Goal: Task Accomplishment & Management: Manage account settings

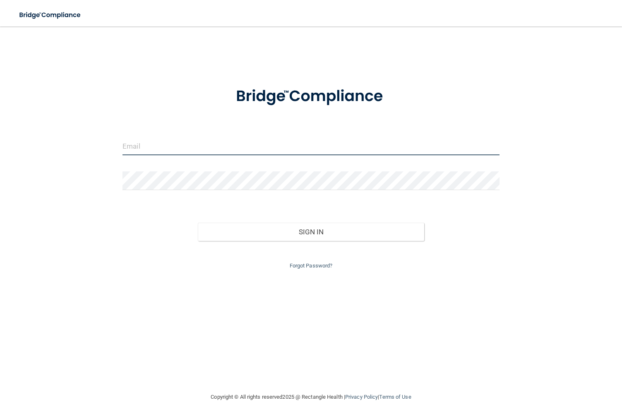
type input "[EMAIL_ADDRESS][DOMAIN_NAME]"
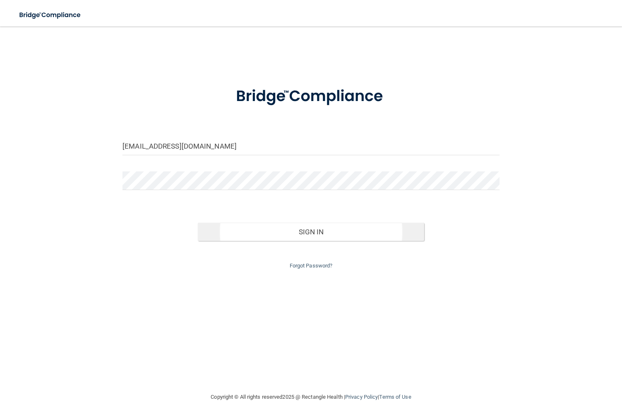
click at [238, 225] on button "Sign In" at bounding box center [311, 232] width 226 height 18
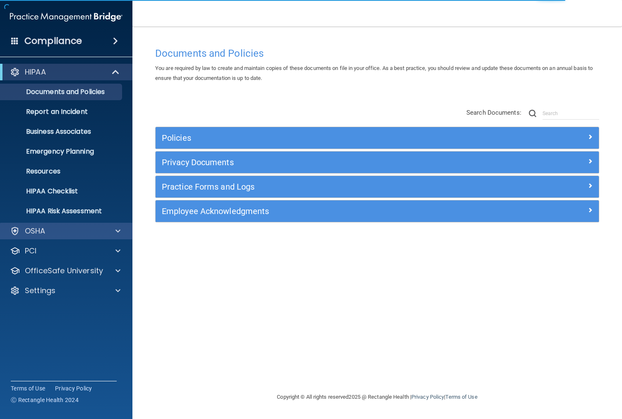
click at [119, 231] on span at bounding box center [117, 231] width 5 height 10
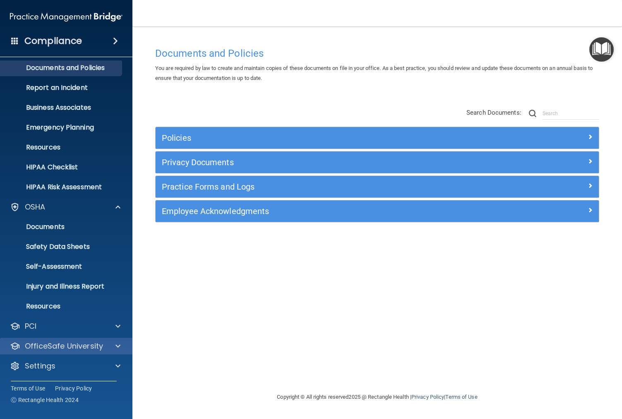
click at [109, 347] on div at bounding box center [116, 346] width 21 height 10
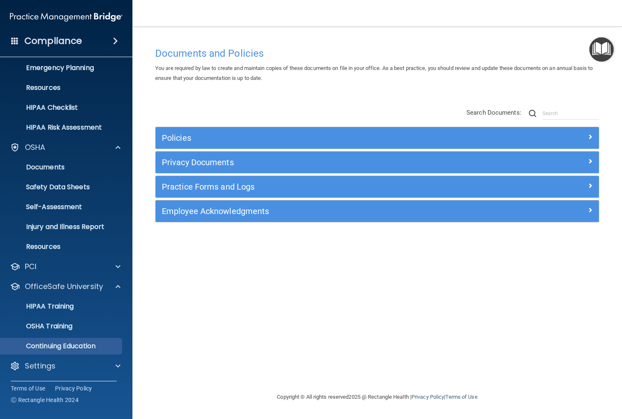
scroll to position [84, 0]
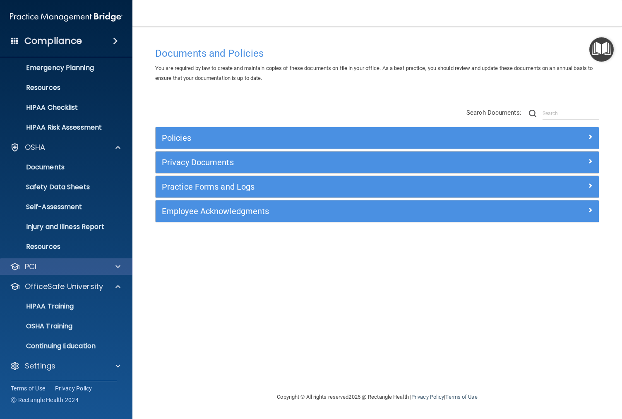
click at [119, 268] on span at bounding box center [117, 266] width 5 height 10
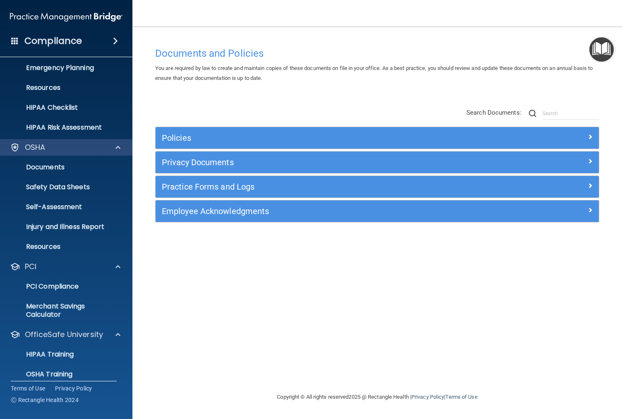
click at [114, 149] on div at bounding box center [116, 147] width 21 height 10
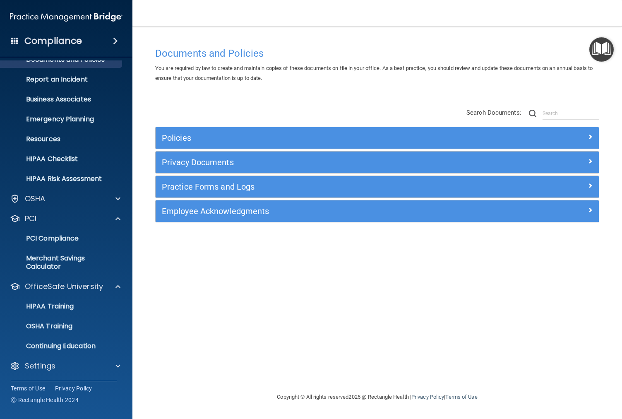
scroll to position [32, 0]
click at [55, 240] on p "PCI Compliance" at bounding box center [61, 238] width 113 height 8
click at [65, 308] on p "HIPAA Training" at bounding box center [39, 306] width 68 height 8
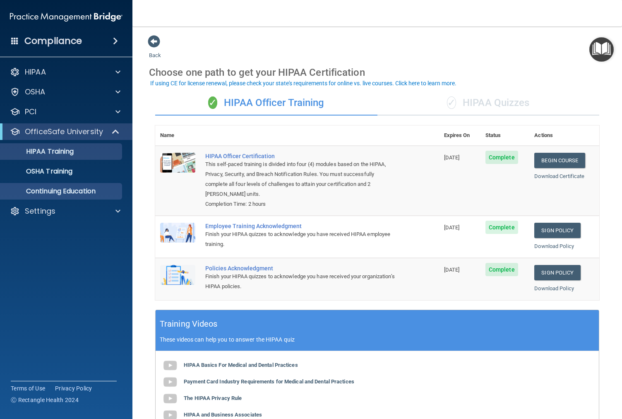
click at [53, 194] on p "Continuing Education" at bounding box center [61, 191] width 113 height 8
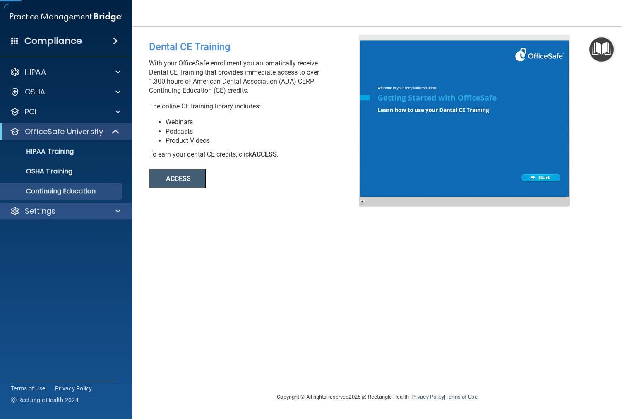
click at [118, 213] on span at bounding box center [117, 211] width 5 height 10
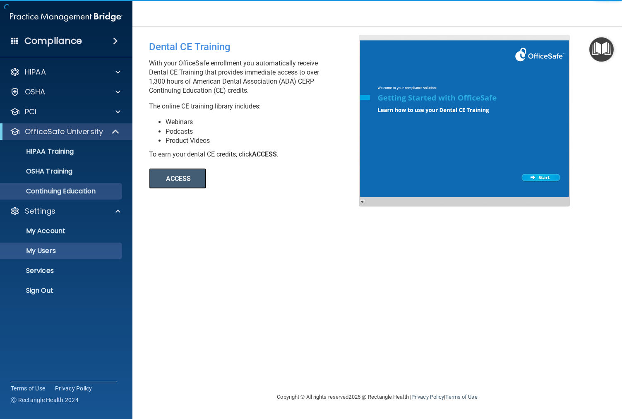
click at [54, 251] on p "My Users" at bounding box center [61, 251] width 113 height 8
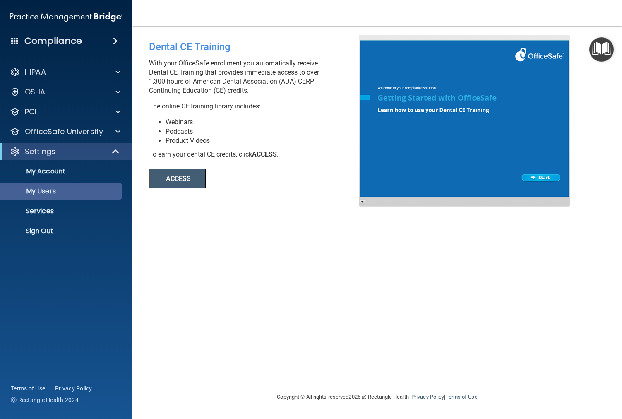
select select "20"
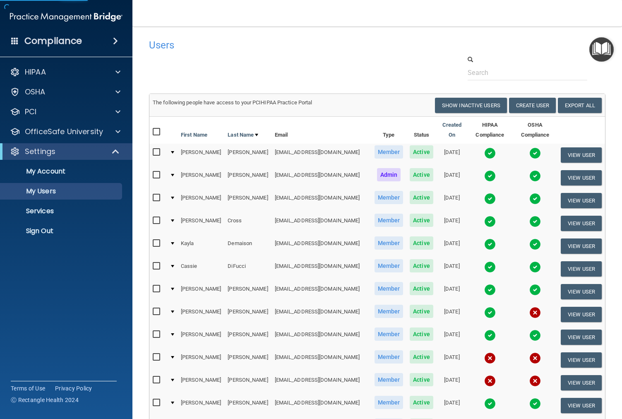
click at [117, 153] on span at bounding box center [116, 151] width 7 height 10
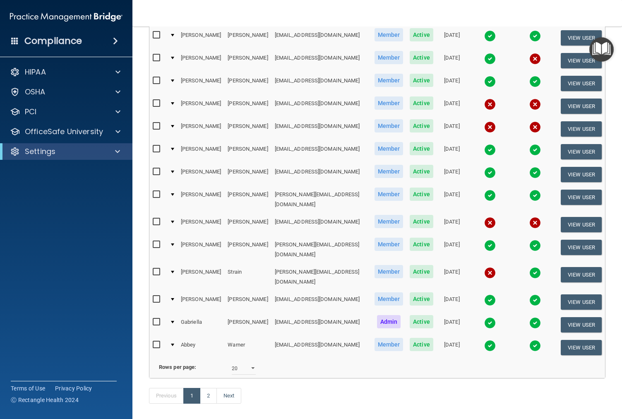
scroll to position [253, 0]
click at [230, 388] on link "Next" at bounding box center [228, 396] width 25 height 16
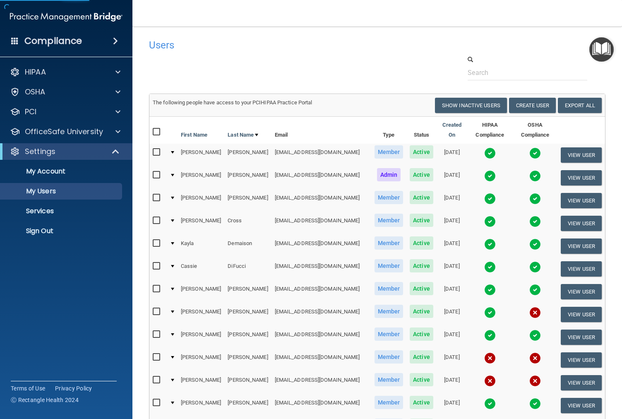
select select "20"
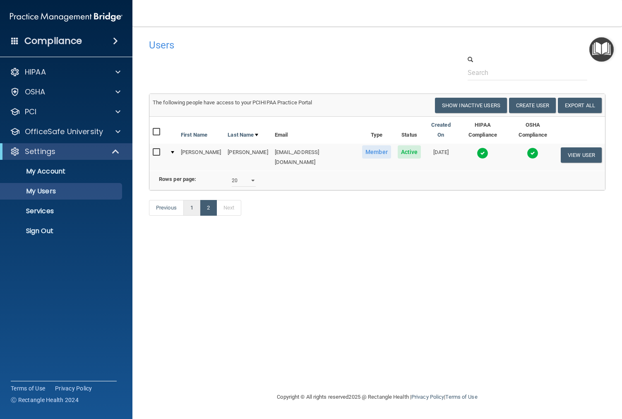
click at [192, 200] on link "1" at bounding box center [191, 208] width 17 height 16
select select "20"
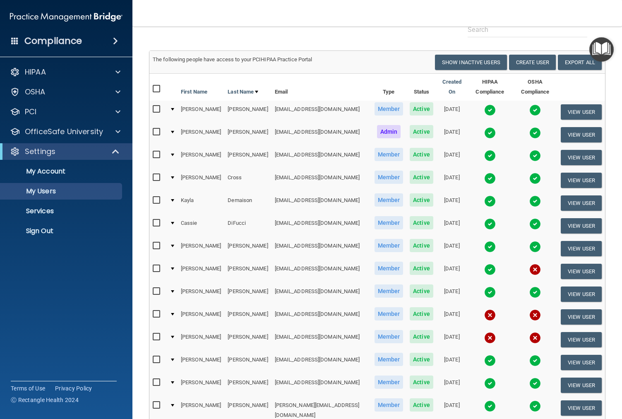
scroll to position [42, 0]
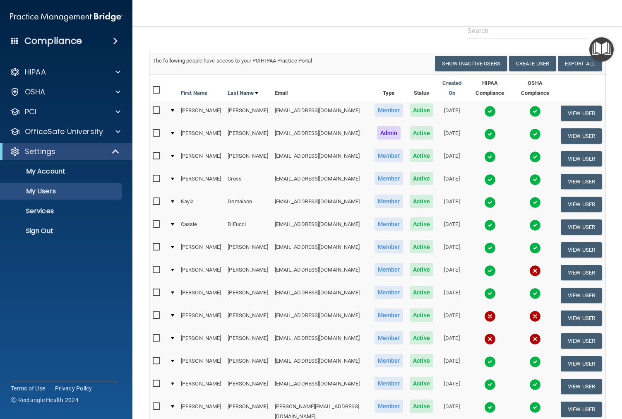
click at [160, 312] on input "checkbox" at bounding box center [158, 315] width 10 height 7
checkbox input "true"
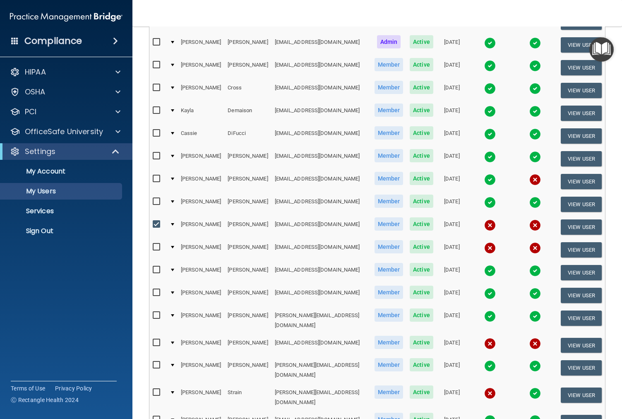
scroll to position [134, 0]
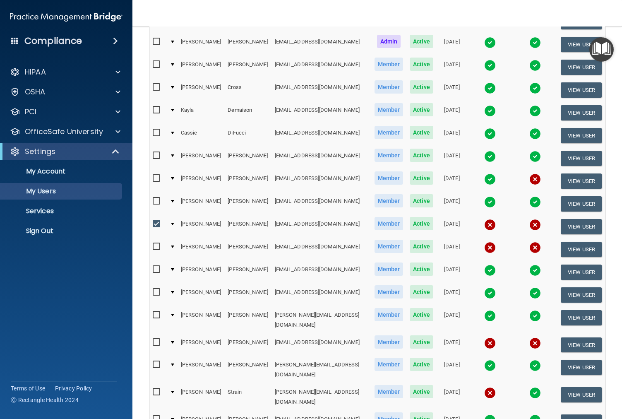
click at [174, 223] on div at bounding box center [172, 224] width 3 height 2
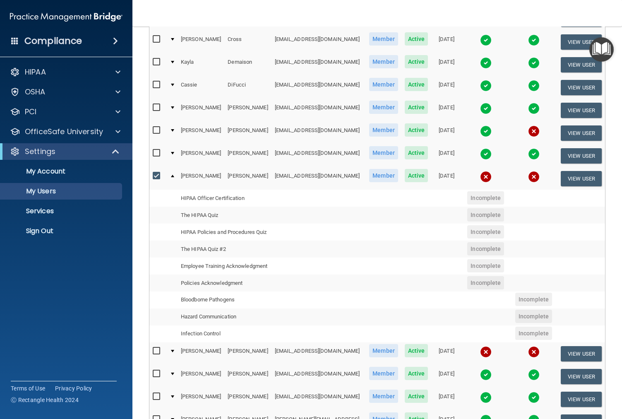
scroll to position [181, 0]
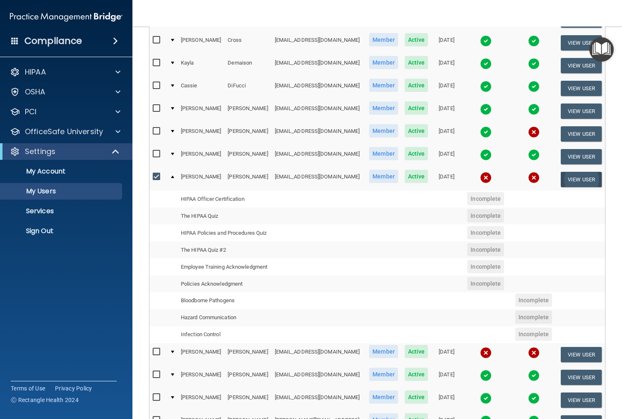
click at [574, 175] on button "View User" at bounding box center [580, 179] width 41 height 15
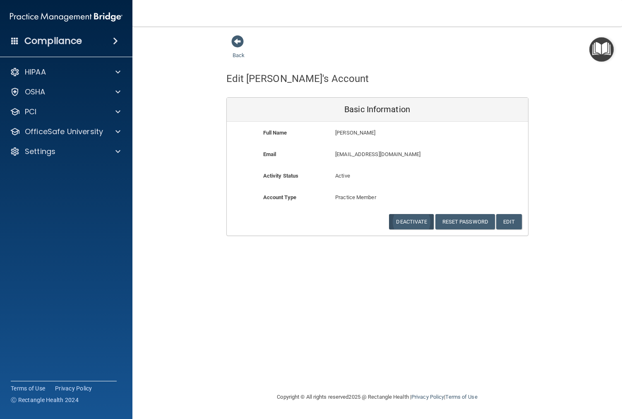
click at [417, 219] on button "Deactivate" at bounding box center [411, 221] width 45 height 15
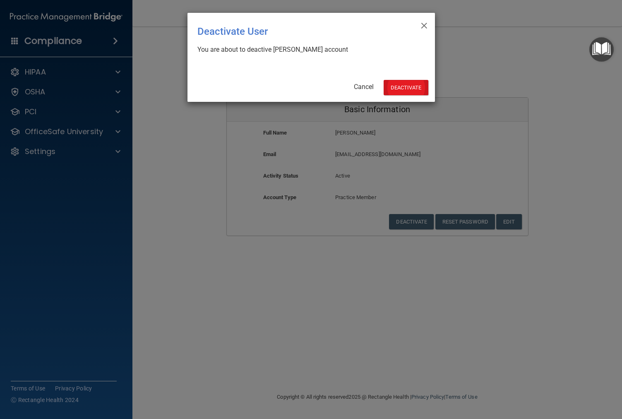
click at [410, 87] on button "Deactivate" at bounding box center [405, 87] width 45 height 15
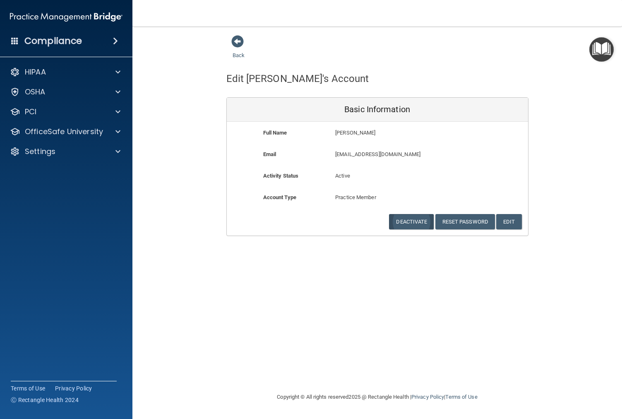
click at [418, 219] on button "Deactivate" at bounding box center [411, 221] width 45 height 15
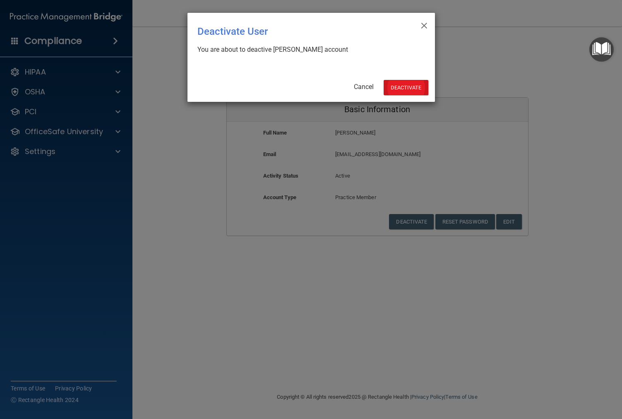
click at [414, 90] on button "Deactivate" at bounding box center [405, 87] width 45 height 15
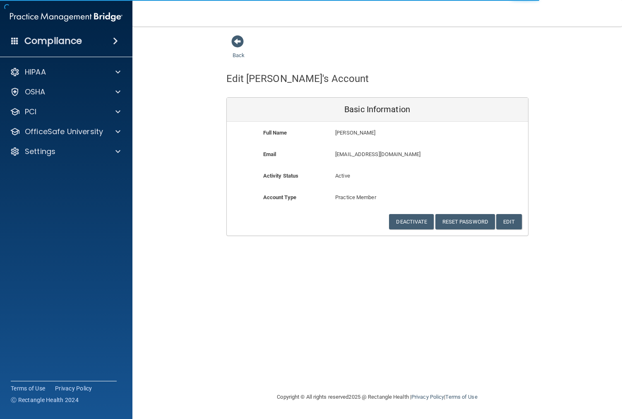
click at [244, 39] on div "Back" at bounding box center [251, 48] width 50 height 26
click at [238, 41] on span at bounding box center [237, 41] width 12 height 12
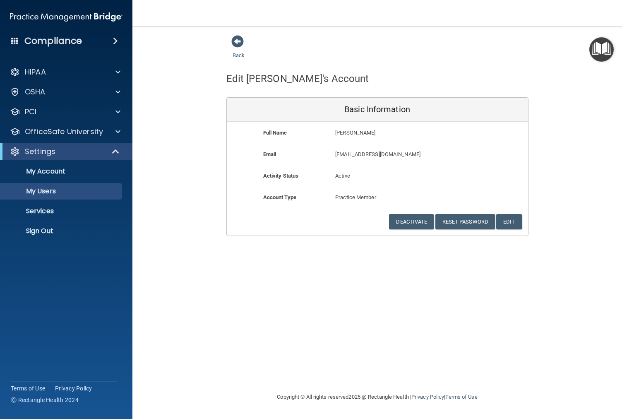
select select "20"
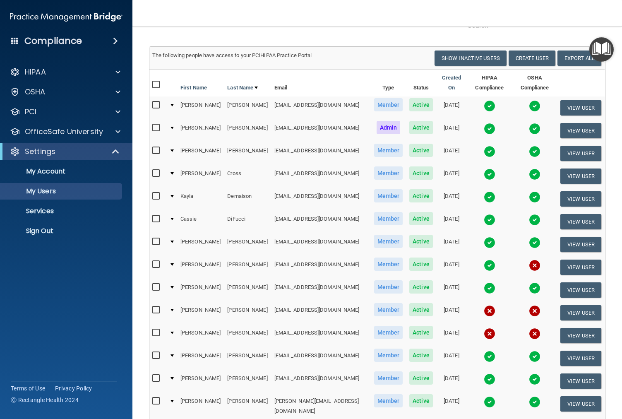
scroll to position [25, 0]
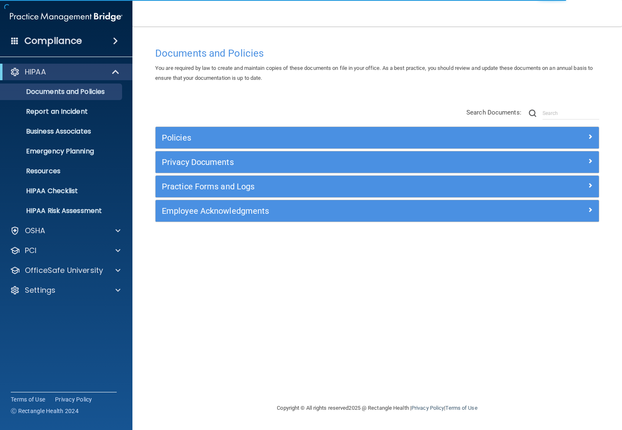
click at [116, 75] on span at bounding box center [116, 72] width 7 height 10
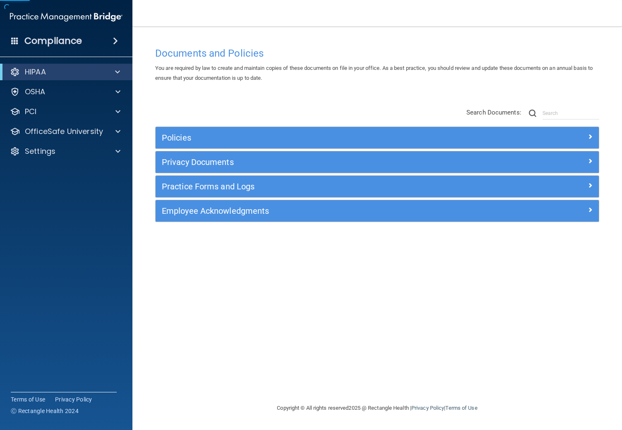
click at [113, 41] on span at bounding box center [115, 41] width 5 height 10
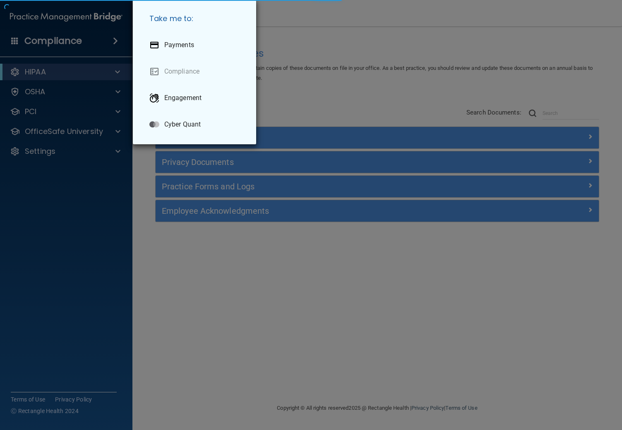
click at [111, 41] on div "Take me to: Payments Compliance Engagement Cyber Quant" at bounding box center [311, 215] width 622 height 430
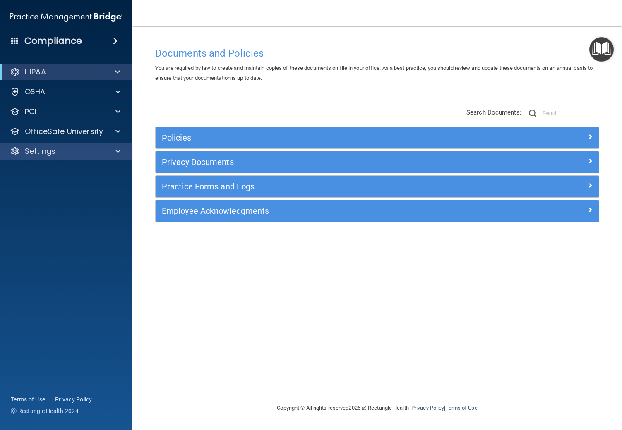
click at [106, 152] on div at bounding box center [116, 151] width 21 height 10
click at [105, 153] on div "Settings" at bounding box center [55, 151] width 103 height 10
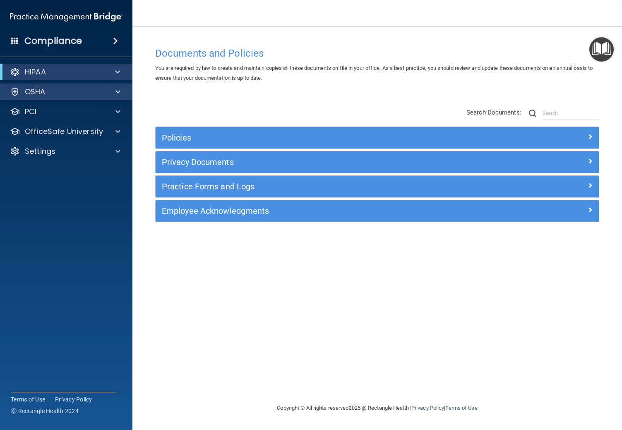
click at [114, 90] on div at bounding box center [116, 92] width 21 height 10
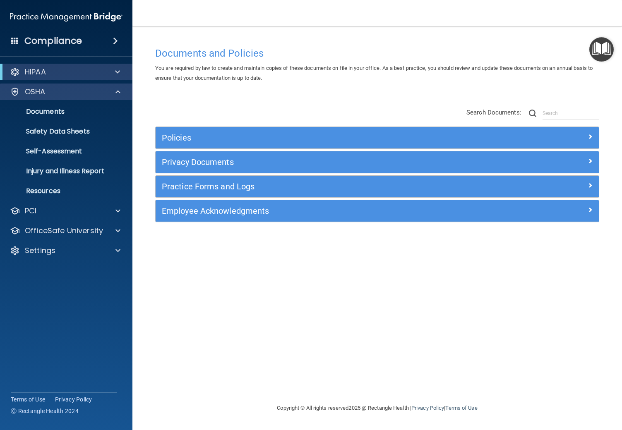
click at [115, 89] on span at bounding box center [117, 92] width 5 height 10
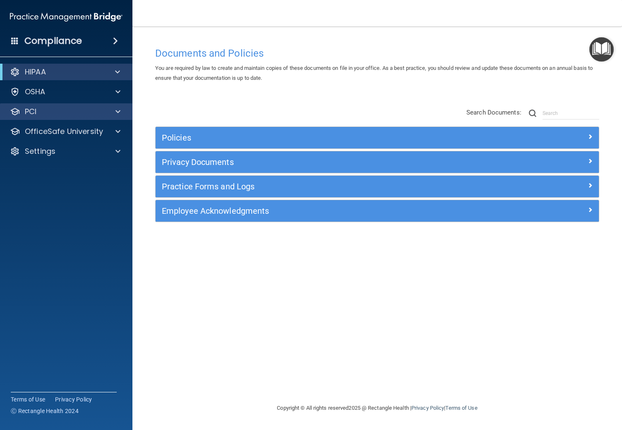
click at [116, 115] on span at bounding box center [117, 112] width 5 height 10
